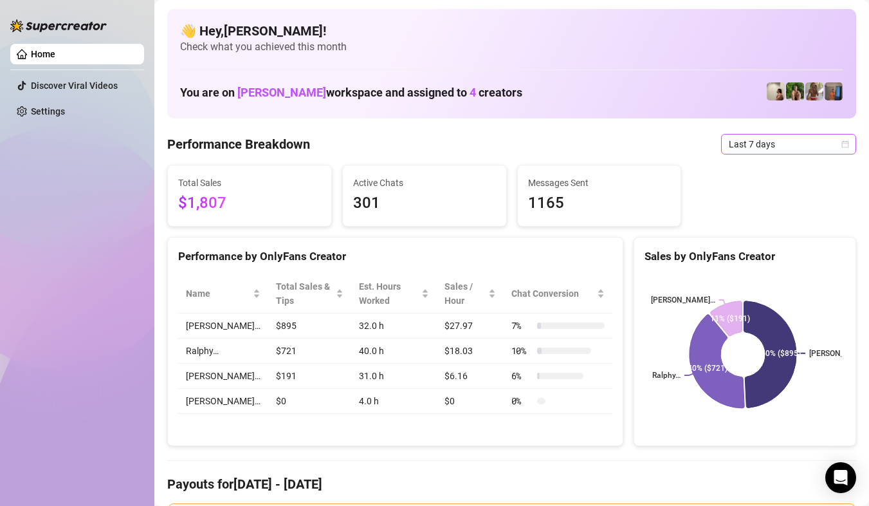
click at [799, 140] on span "Last 7 days" at bounding box center [789, 143] width 120 height 19
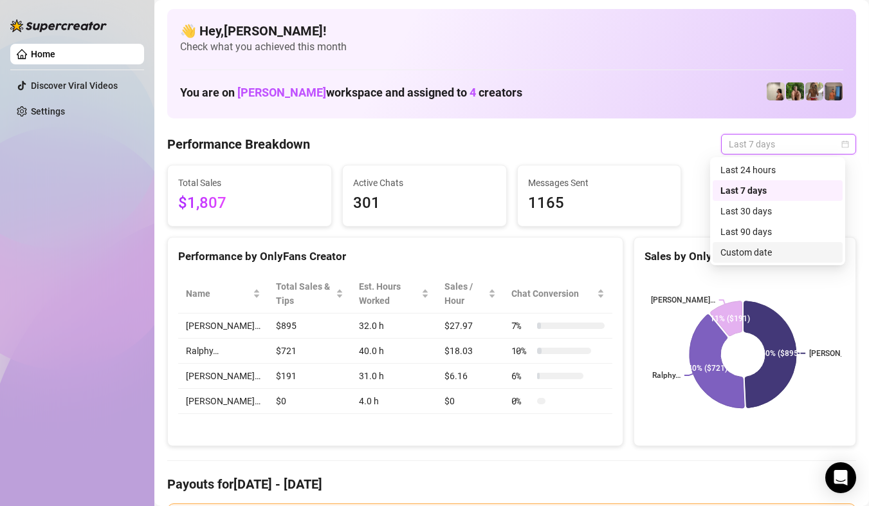
click at [765, 247] on div "Custom date" at bounding box center [778, 252] width 115 height 14
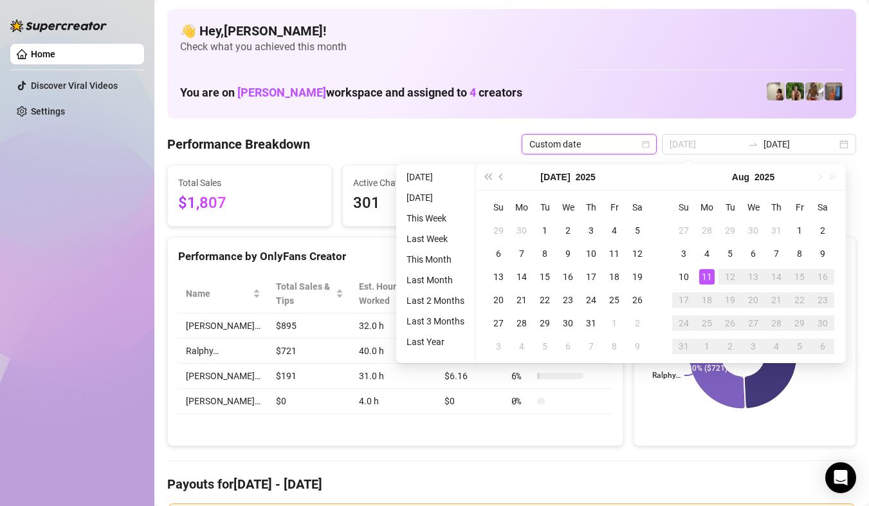
type input "[DATE]"
click at [707, 279] on div "11" at bounding box center [706, 276] width 15 height 15
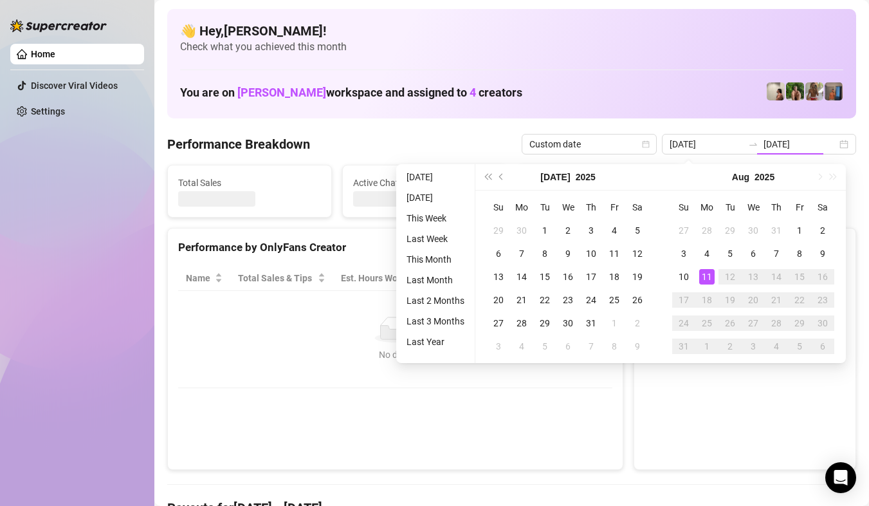
type input "[DATE]"
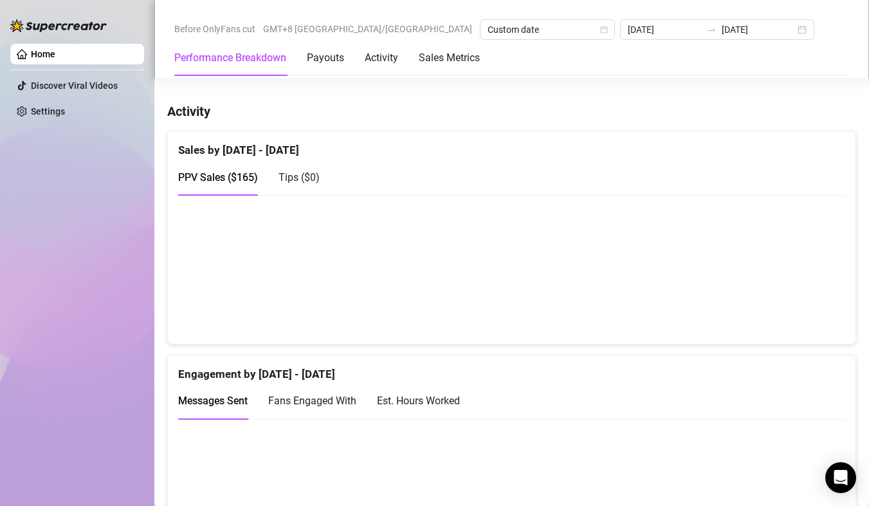
scroll to position [643, 0]
